Goal: Submit feedback/report problem: Submit feedback/report problem

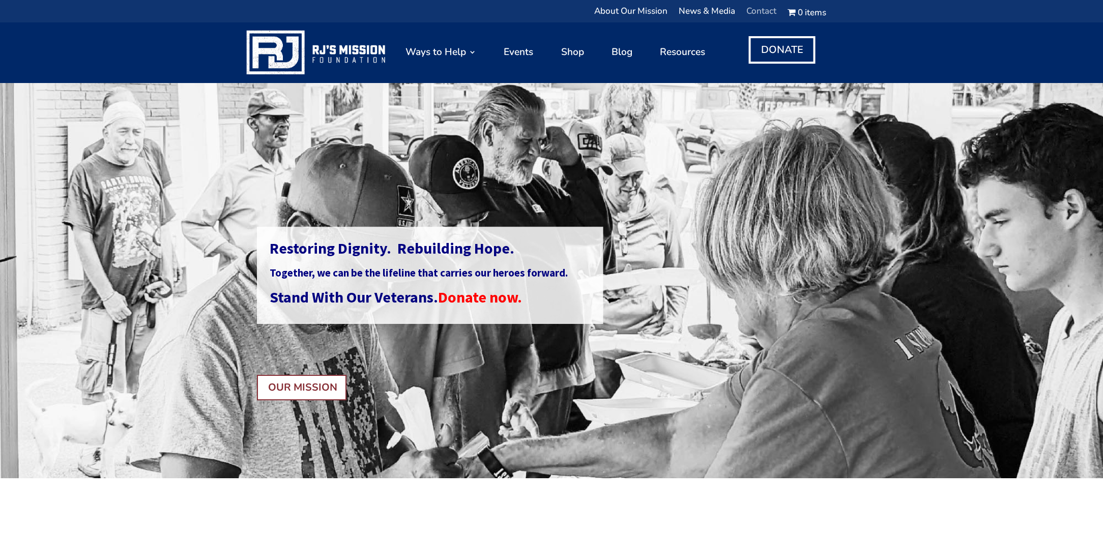
click at [757, 8] on link "Contact" at bounding box center [761, 14] width 30 height 13
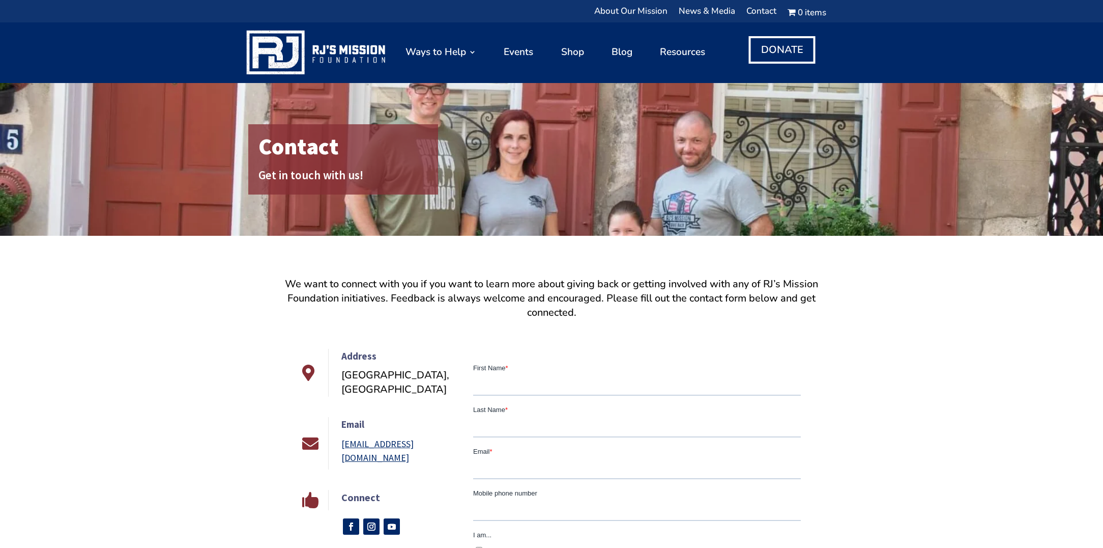
click at [387, 438] on link "[EMAIL_ADDRESS][DOMAIN_NAME]" at bounding box center [377, 450] width 72 height 25
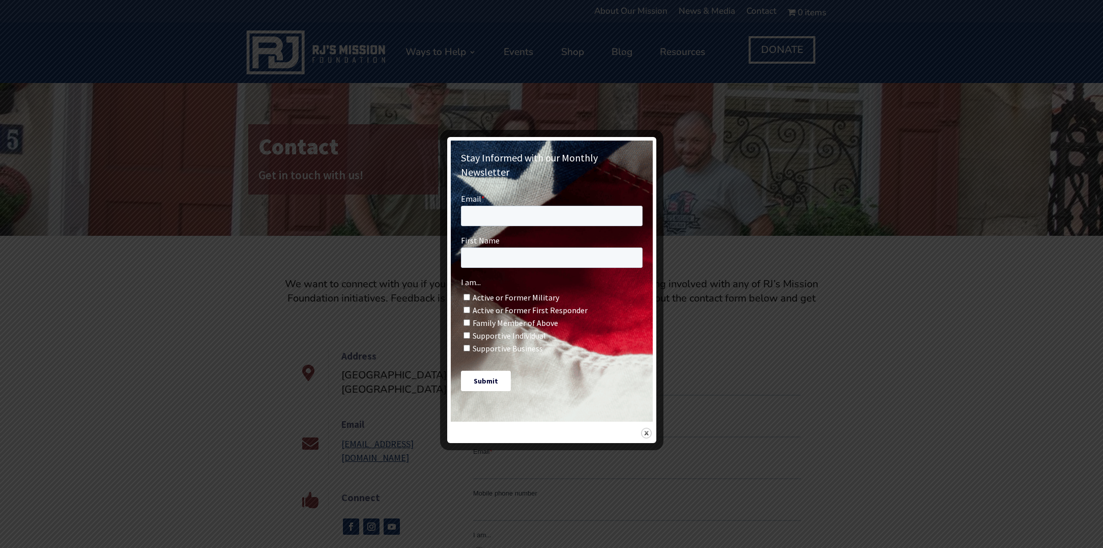
click at [737, 183] on div at bounding box center [551, 274] width 1103 height 548
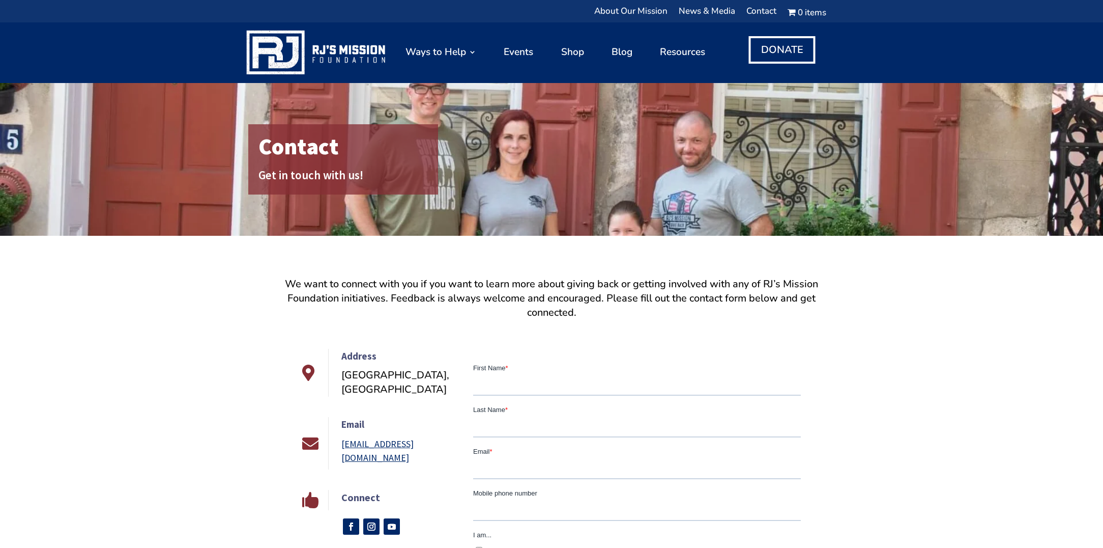
click at [404, 438] on link "[EMAIL_ADDRESS][DOMAIN_NAME]" at bounding box center [377, 450] width 72 height 25
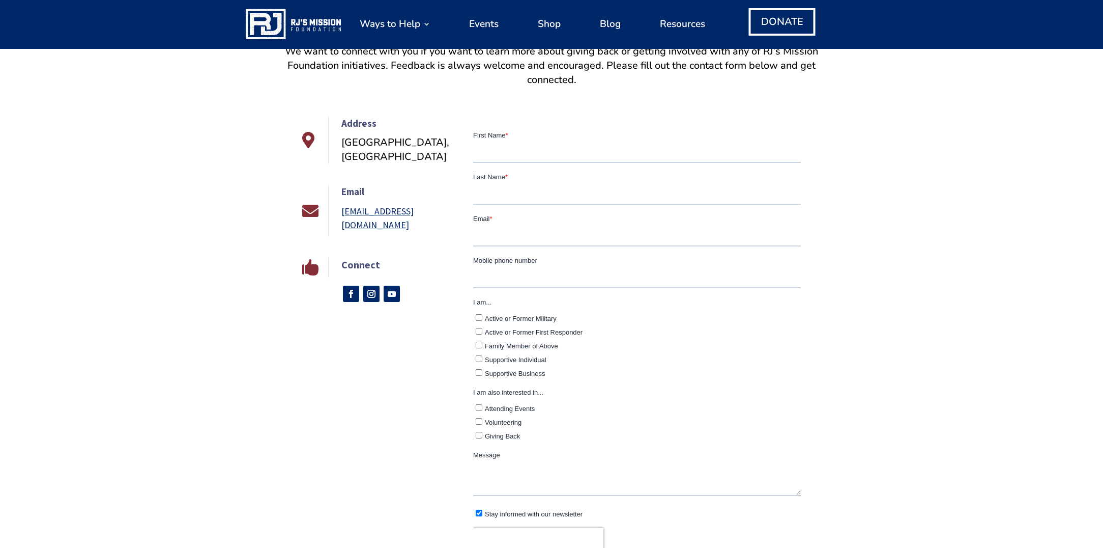
scroll to position [236, 0]
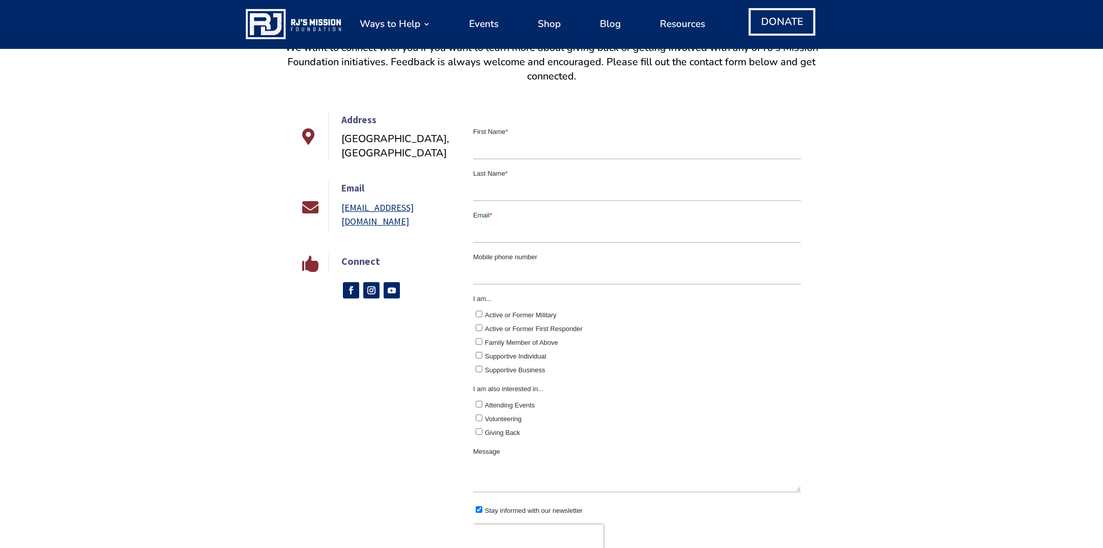
click at [479, 352] on input "Supportive Individual" at bounding box center [479, 354] width 7 height 7
checkbox input "true"
type input "Cynthia"
type input "Lett"
type input "cynthialett@me.com"
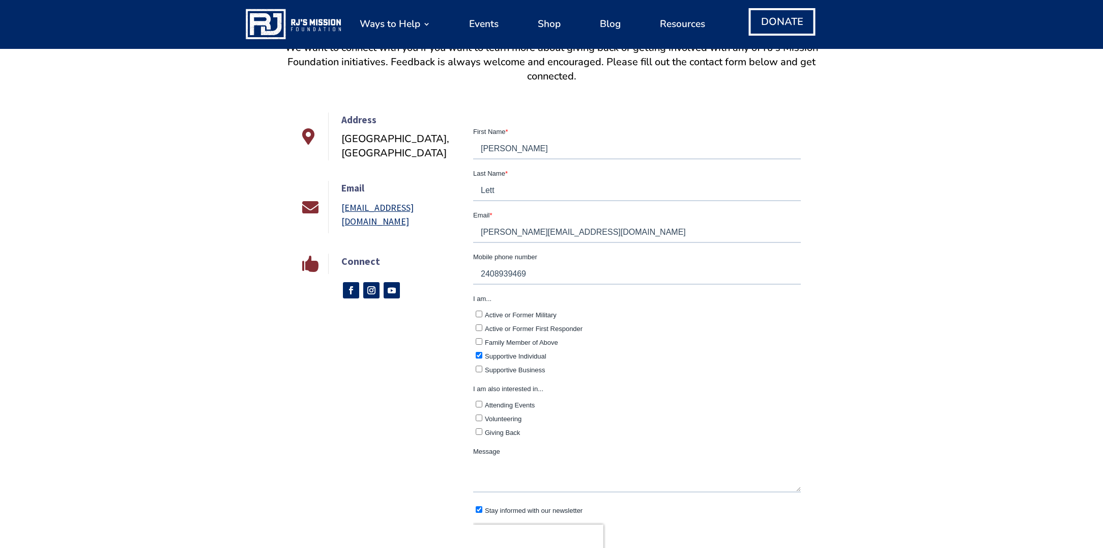
type input "2408939469"
drag, startPoint x: 634, startPoint y: 472, endPoint x: 736, endPoint y: 455, distance: 104.2
click at [634, 472] on textarea "Message" at bounding box center [637, 475] width 328 height 34
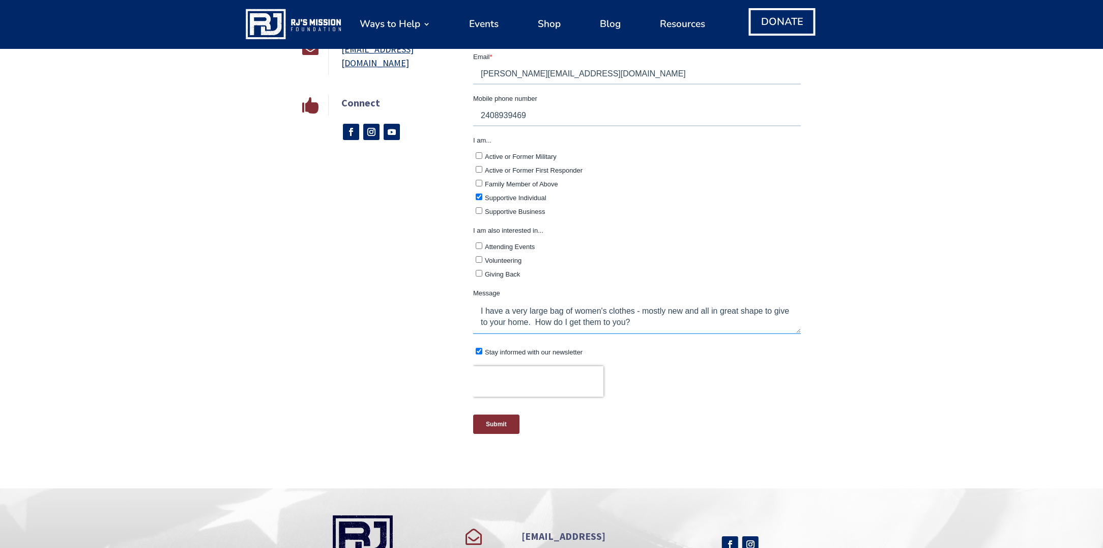
scroll to position [407, 0]
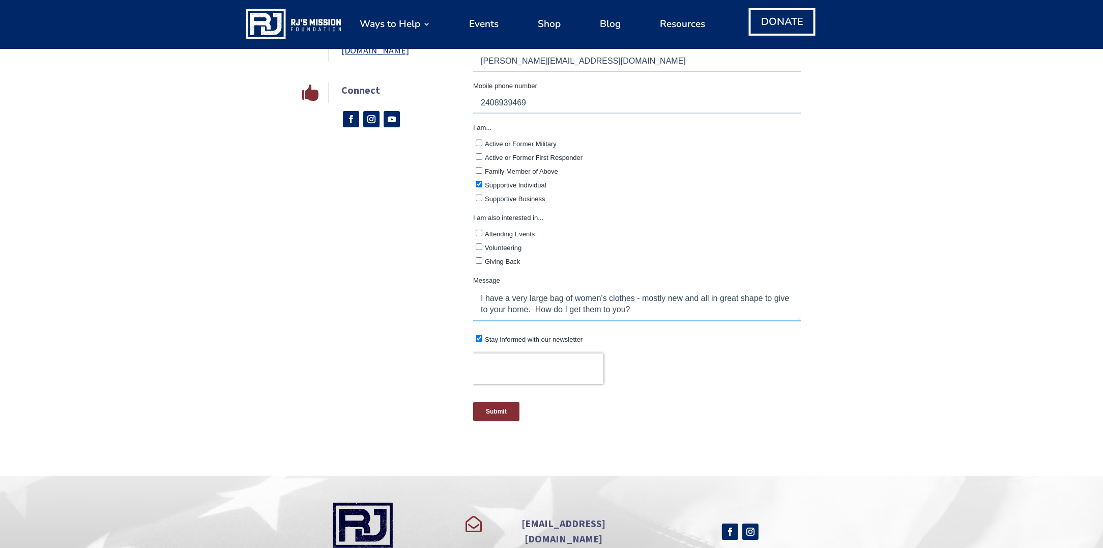
type textarea "I have a very large bag of women's clothes - mostly new and all in great shape …"
drag, startPoint x: 479, startPoint y: 332, endPoint x: 483, endPoint y: 346, distance: 14.3
click at [479, 335] on input "Stay informed with our newsletter" at bounding box center [479, 338] width 7 height 7
checkbox input "false"
click at [498, 405] on input "Submit" at bounding box center [496, 410] width 46 height 19
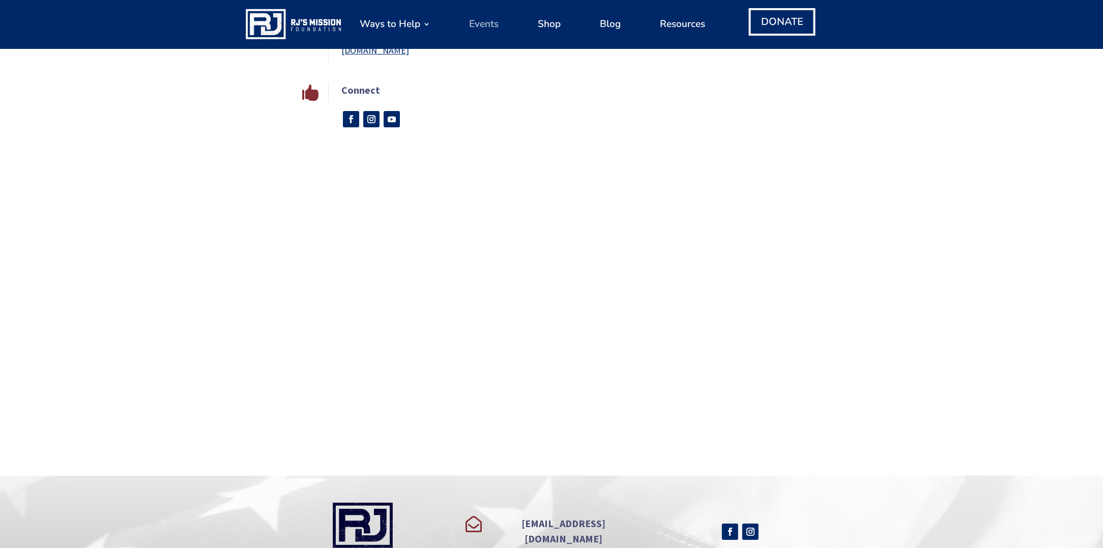
click at [485, 22] on link "Events" at bounding box center [484, 24] width 30 height 39
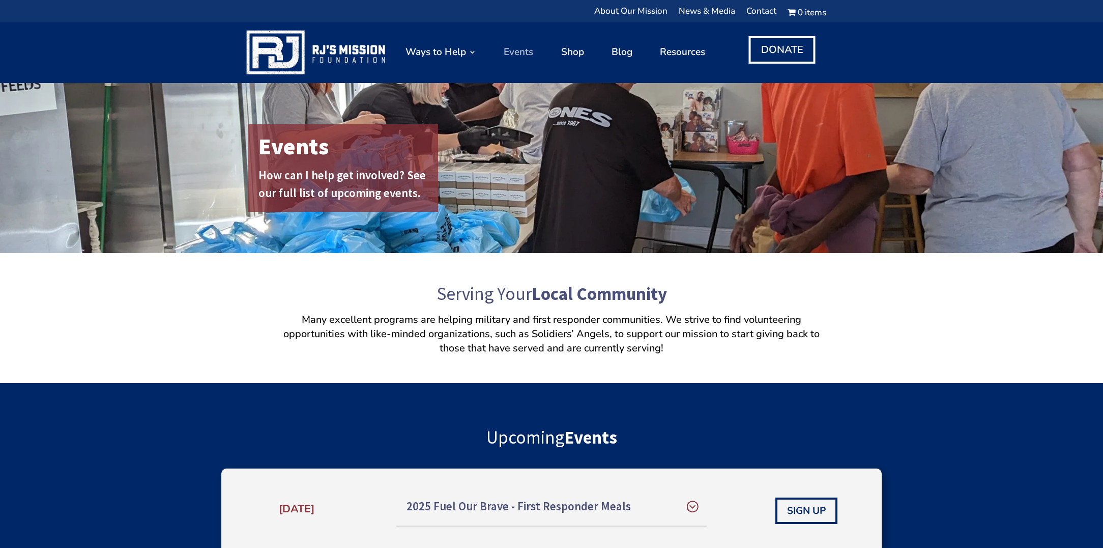
click at [520, 51] on link "Events" at bounding box center [519, 52] width 30 height 50
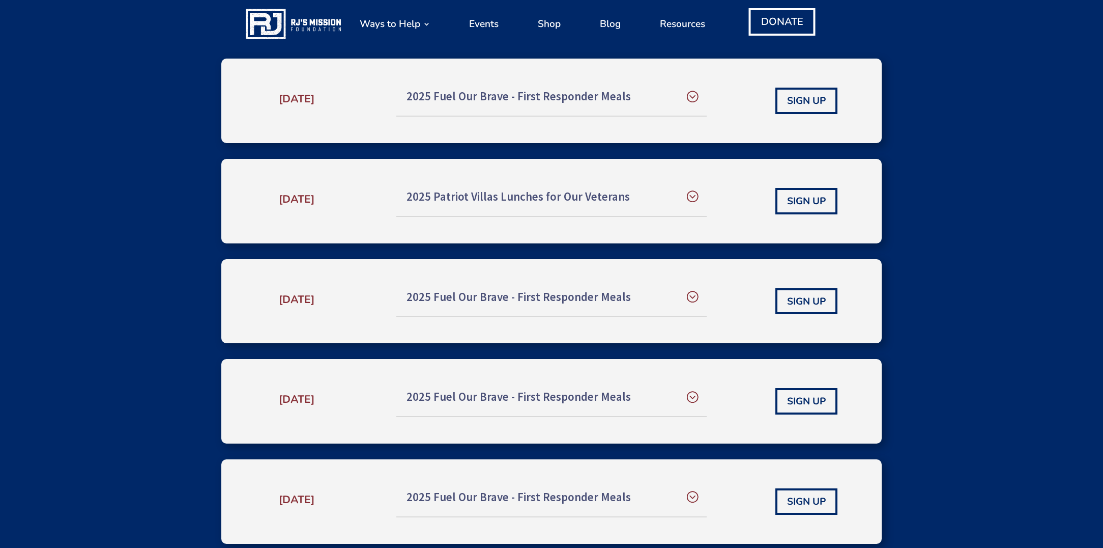
scroll to position [410, 0]
